Goal: Task Accomplishment & Management: Manage account settings

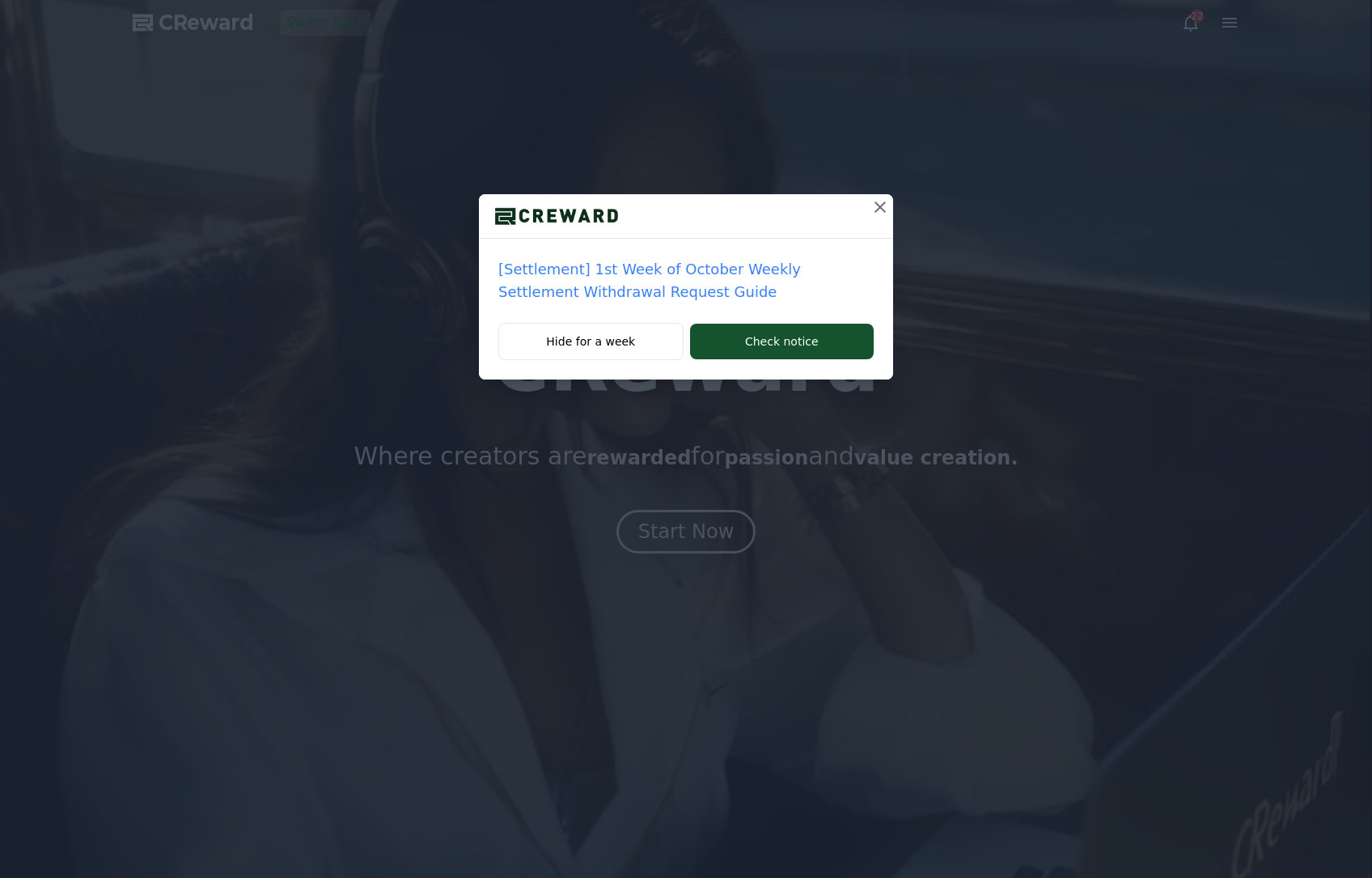
drag, startPoint x: 876, startPoint y: 202, endPoint x: 808, endPoint y: 331, distance: 145.8
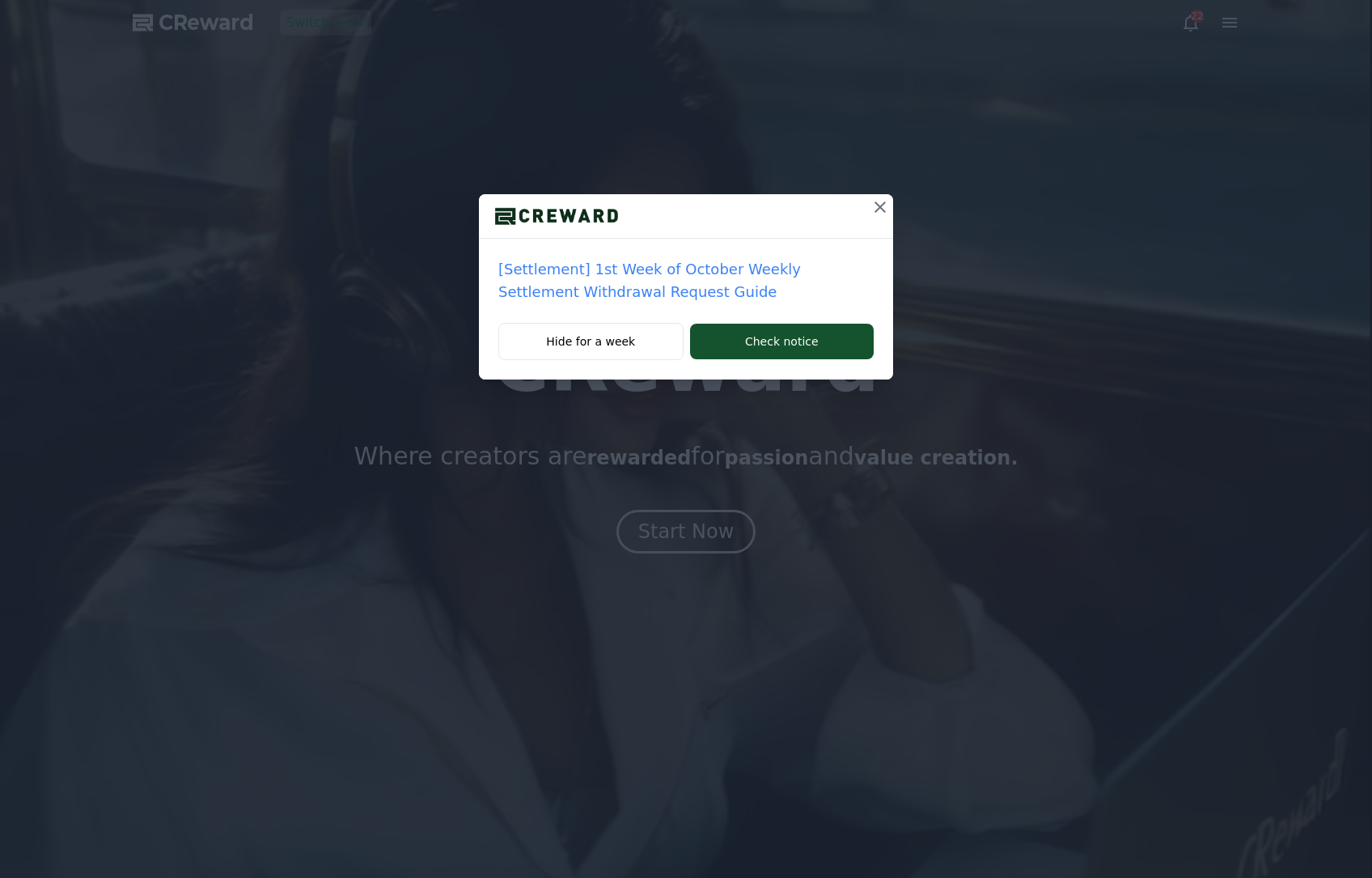
click at [875, 204] on icon at bounding box center [880, 207] width 20 height 20
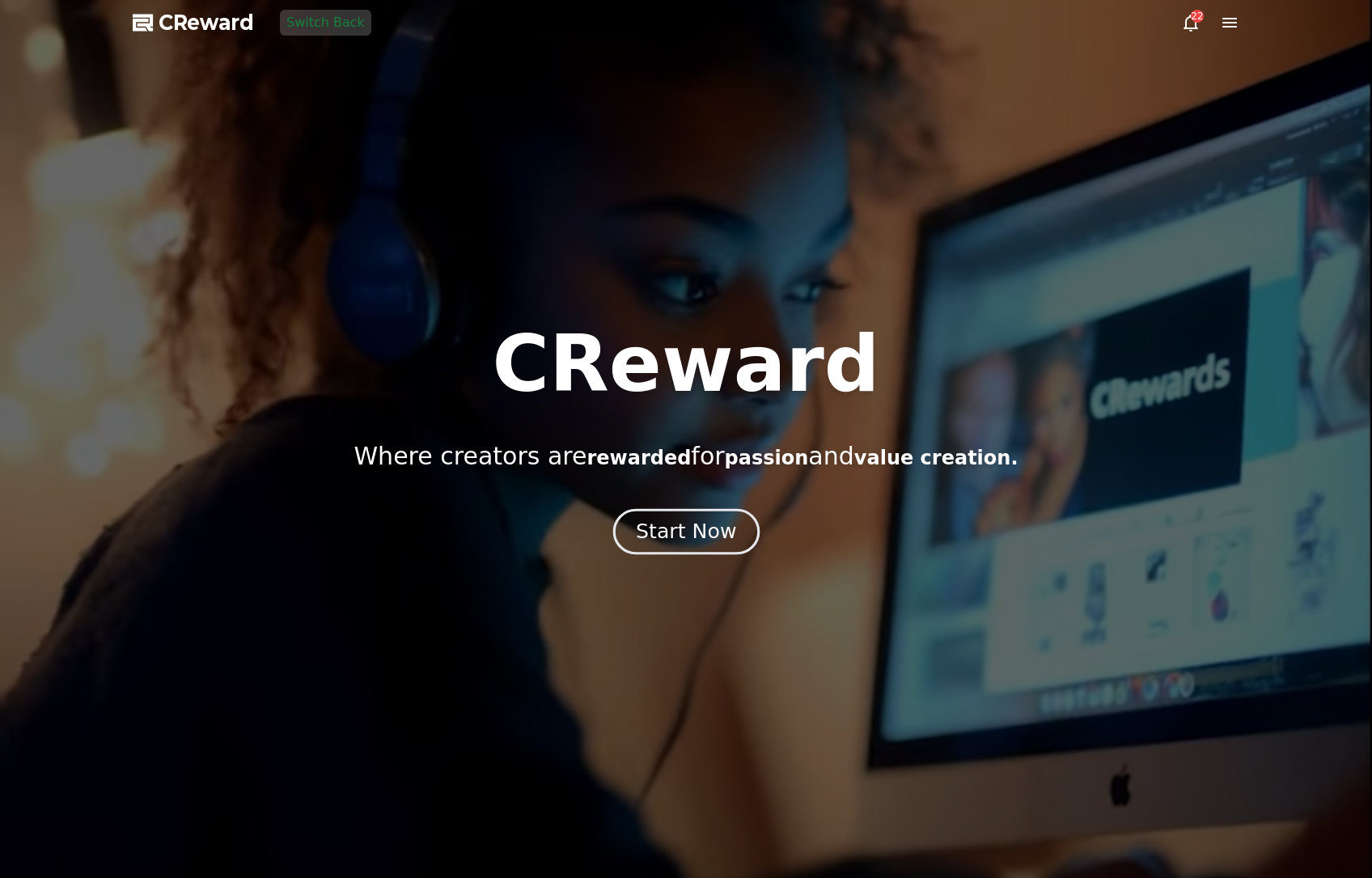
click at [718, 521] on div "Start Now" at bounding box center [685, 531] width 100 height 28
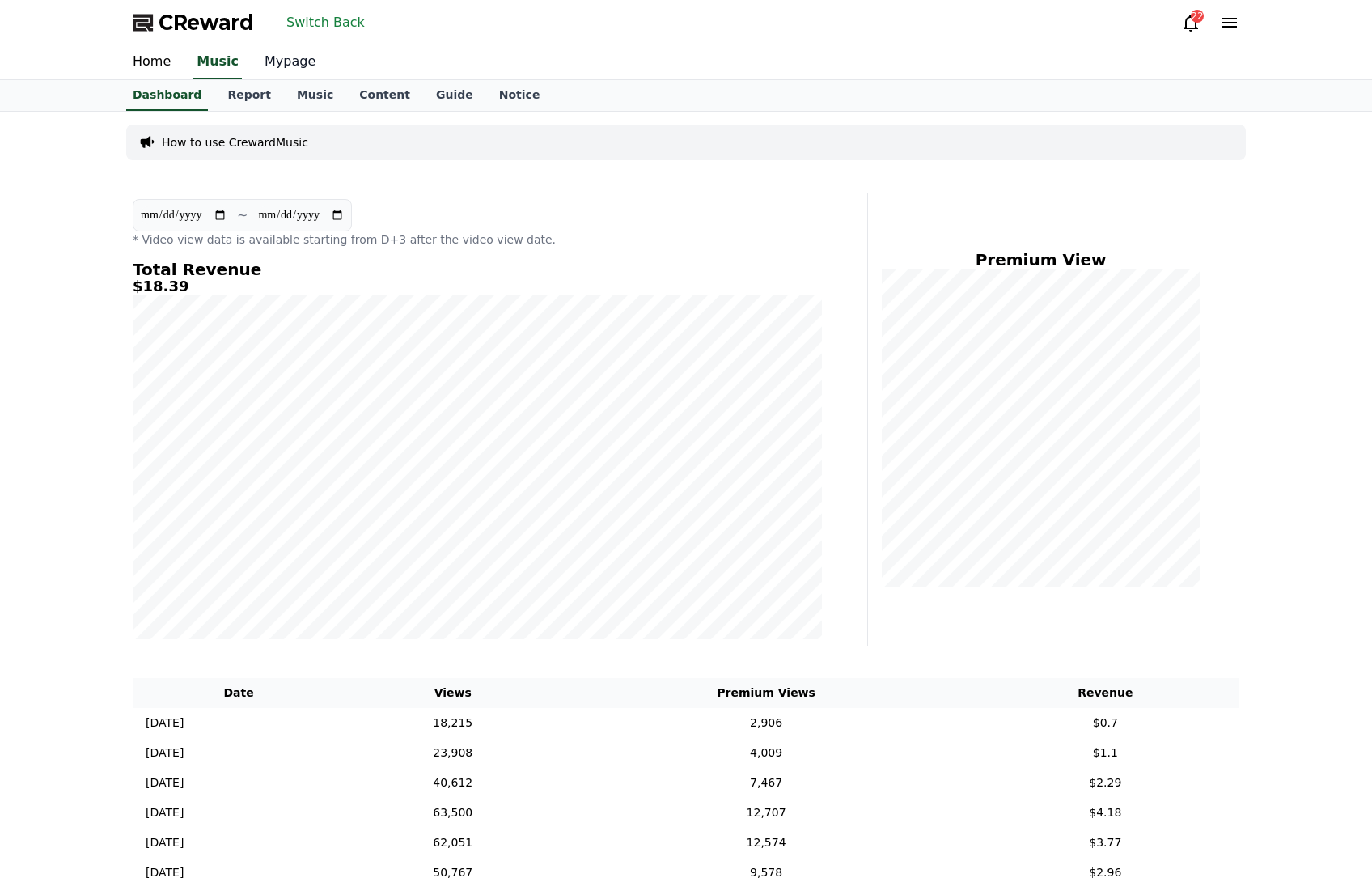
click at [298, 65] on link "Mypage" at bounding box center [289, 62] width 77 height 34
select select "**********"
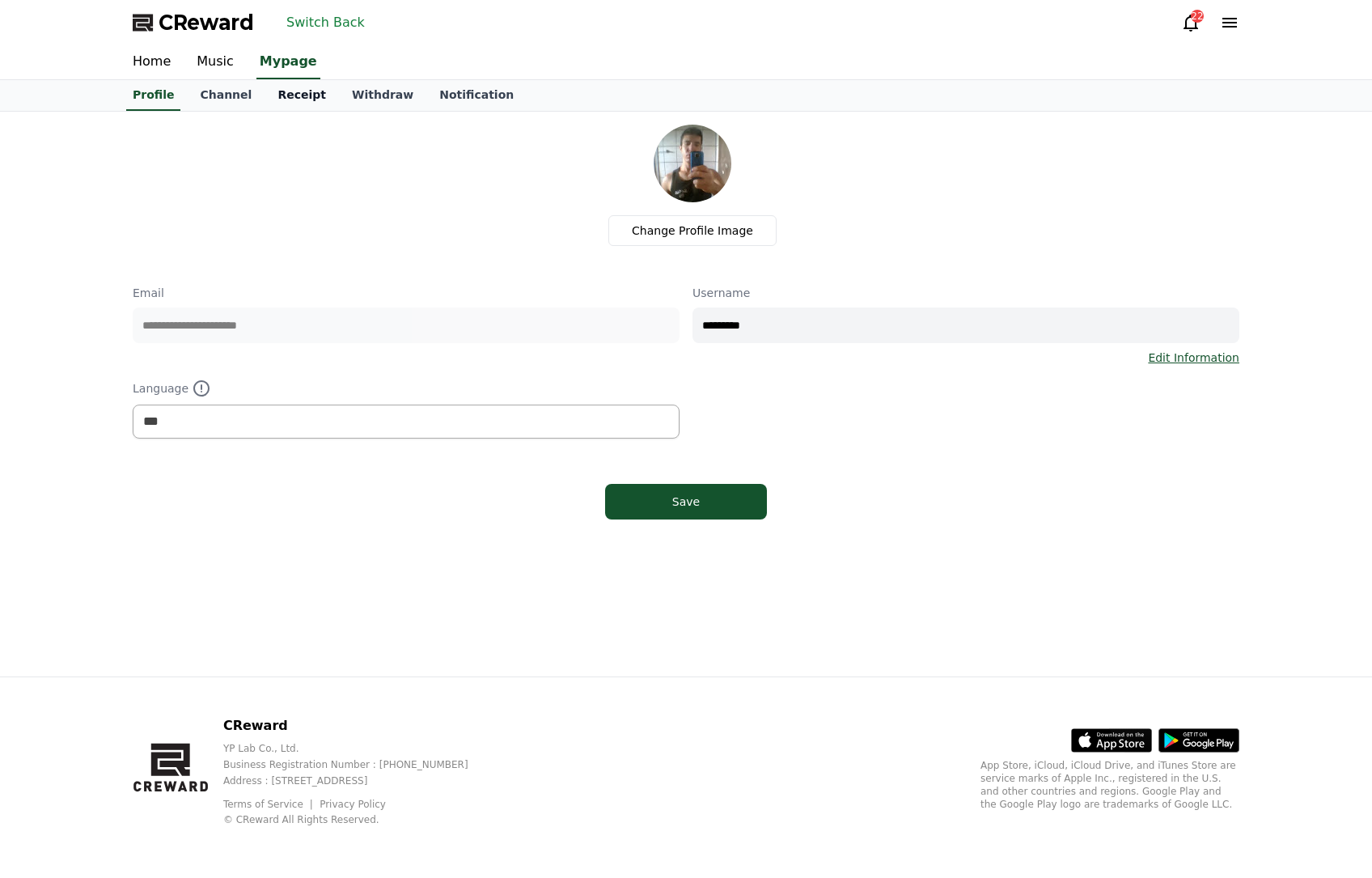
click at [273, 100] on link "Receipt" at bounding box center [302, 95] width 75 height 31
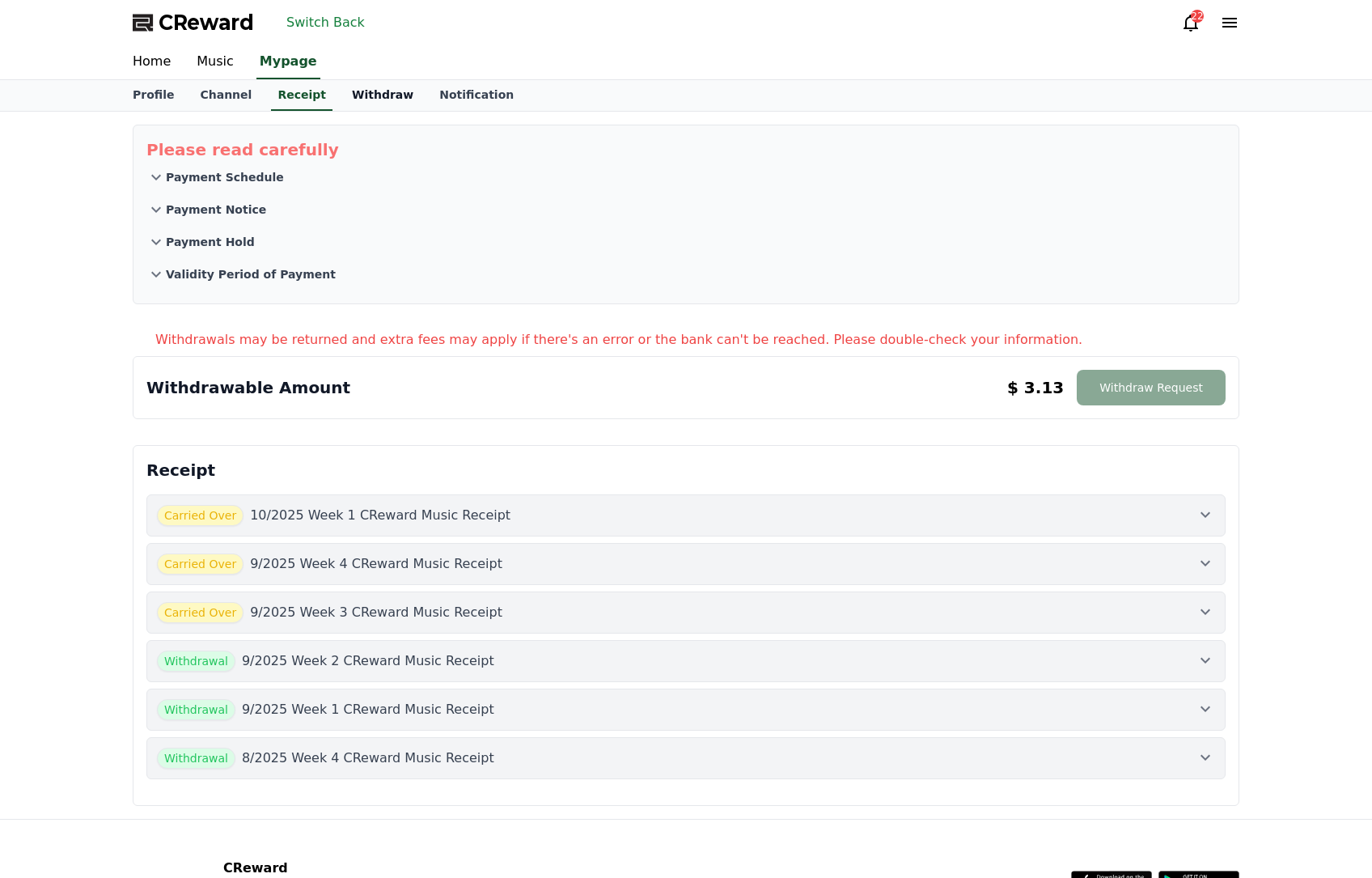
click at [389, 104] on link "Withdraw" at bounding box center [383, 95] width 87 height 31
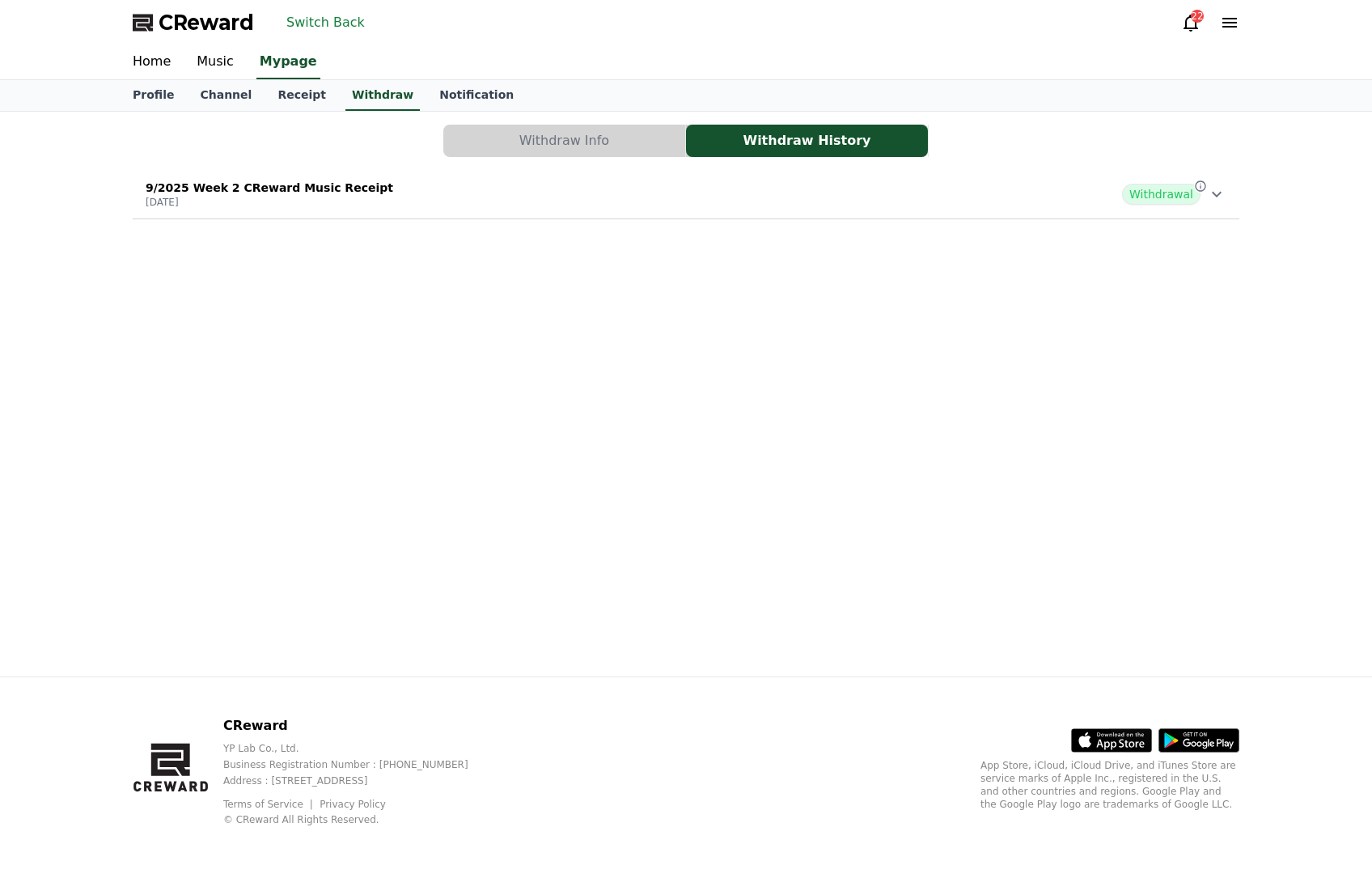
click at [562, 139] on button "Withdraw Info" at bounding box center [564, 140] width 242 height 32
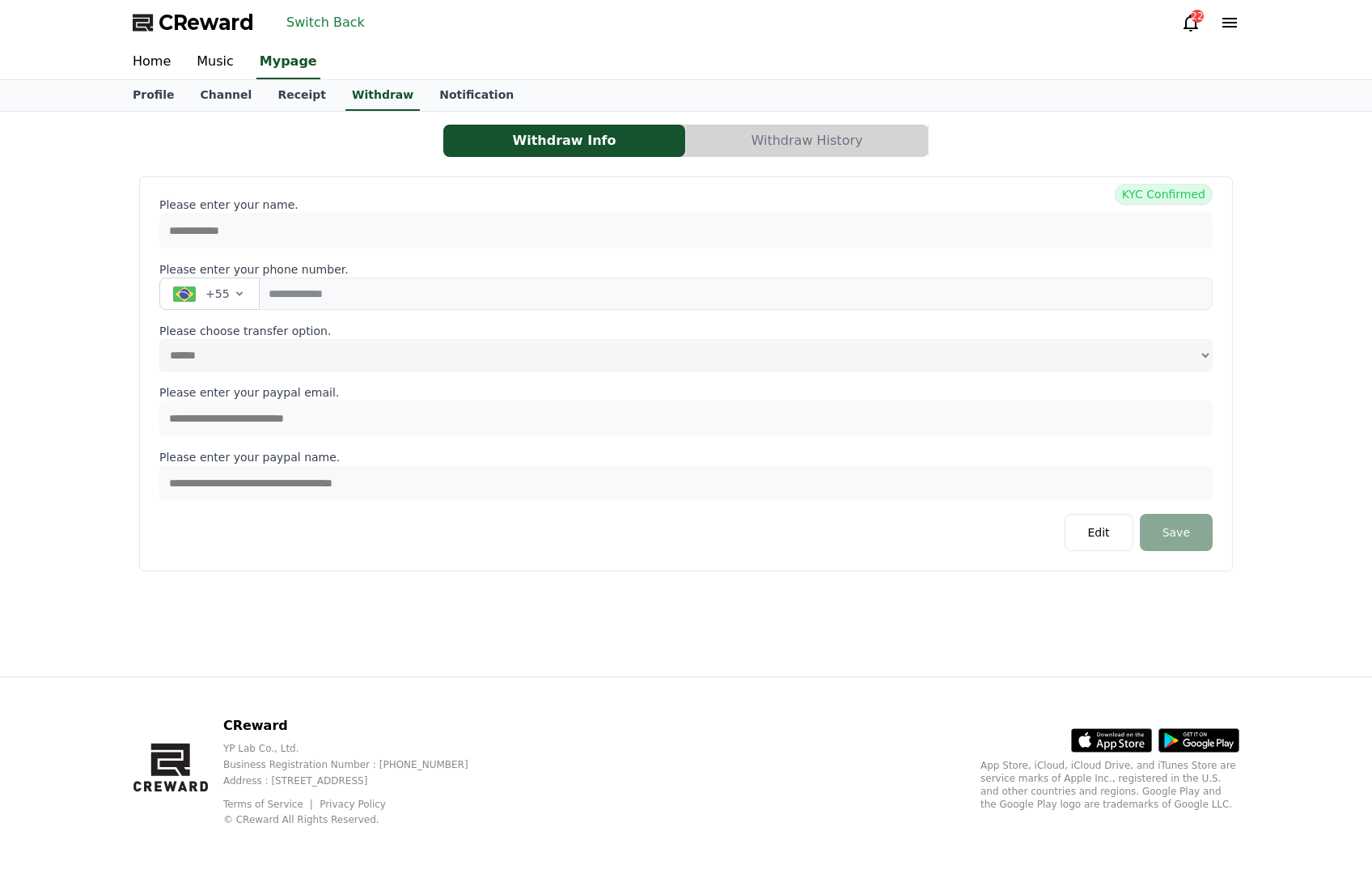
click at [754, 131] on button "Withdraw History" at bounding box center [807, 140] width 242 height 32
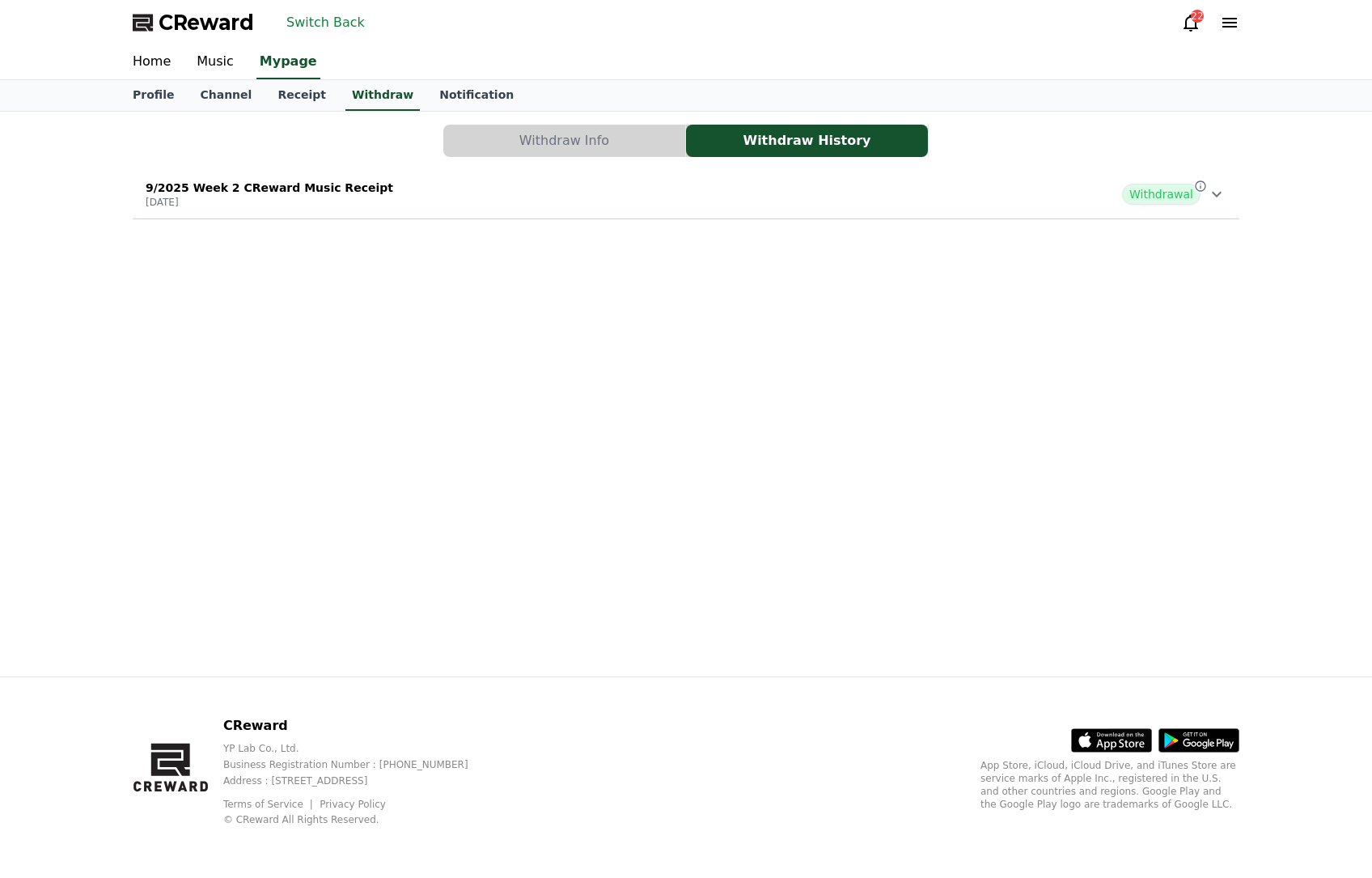
click at [604, 207] on div "9/2025 Week 2 CReward Music Receipt [DATE] Withdrawal" at bounding box center [685, 194] width 1106 height 42
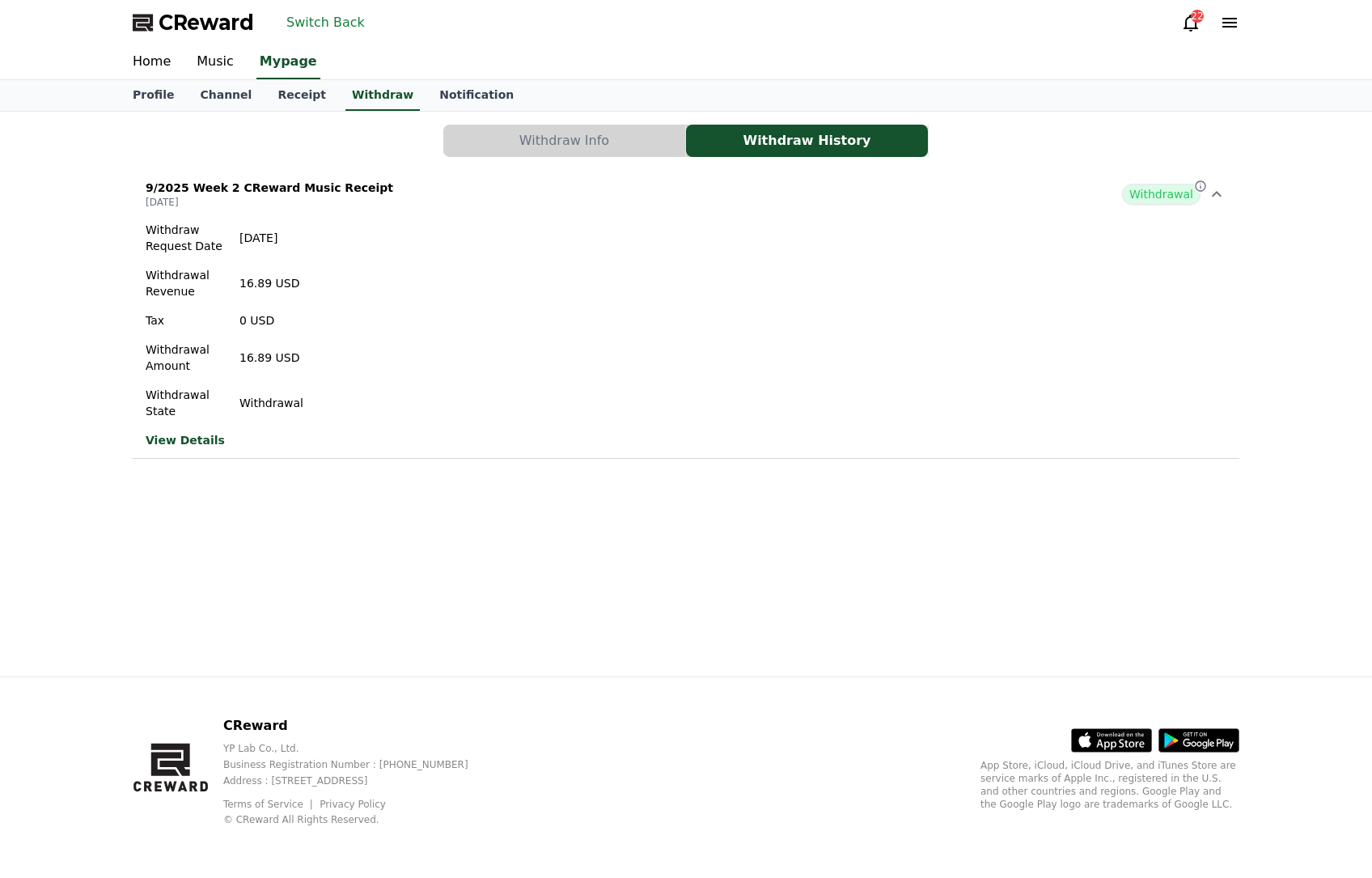
drag, startPoint x: 334, startPoint y: 241, endPoint x: 247, endPoint y: 240, distance: 87.0
click at [247, 240] on div "Withdraw Request Date [DATE] Withdrawal Revenue 16.89 USD Tax 0 USD Withdrawal …" at bounding box center [685, 335] width 1106 height 240
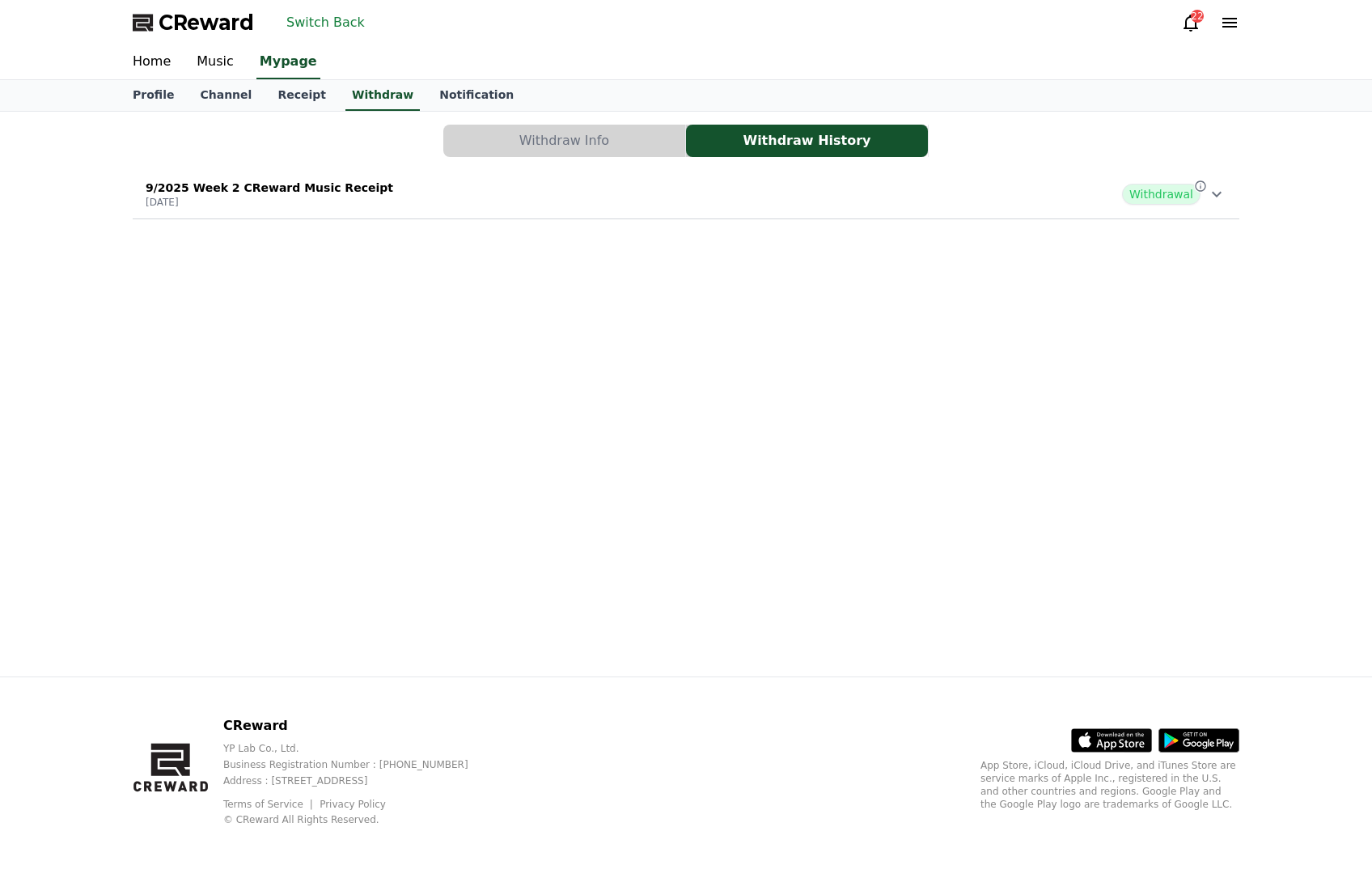
click at [302, 23] on button "Switch Back" at bounding box center [326, 23] width 92 height 26
